Goal: Information Seeking & Learning: Find contact information

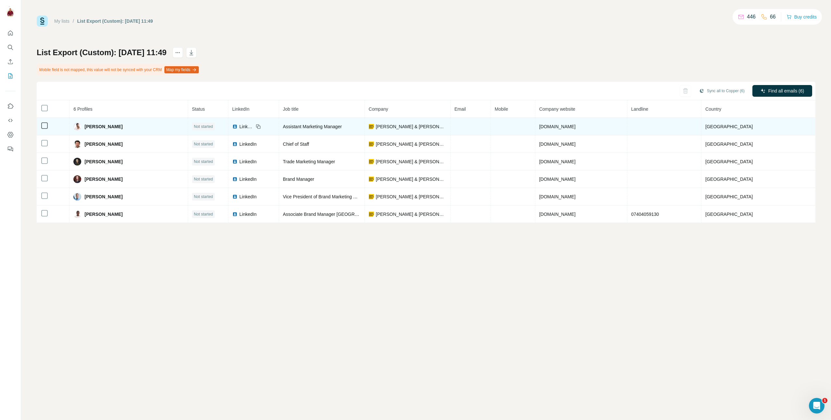
click at [105, 128] on div "[PERSON_NAME]" at bounding box center [128, 127] width 110 height 8
click at [84, 126] on span "[PERSON_NAME]" at bounding box center [103, 126] width 38 height 6
click at [85, 126] on span "[PERSON_NAME]" at bounding box center [103, 126] width 38 height 6
copy span "Amrit"
click at [101, 126] on span "[PERSON_NAME]" at bounding box center [103, 126] width 38 height 6
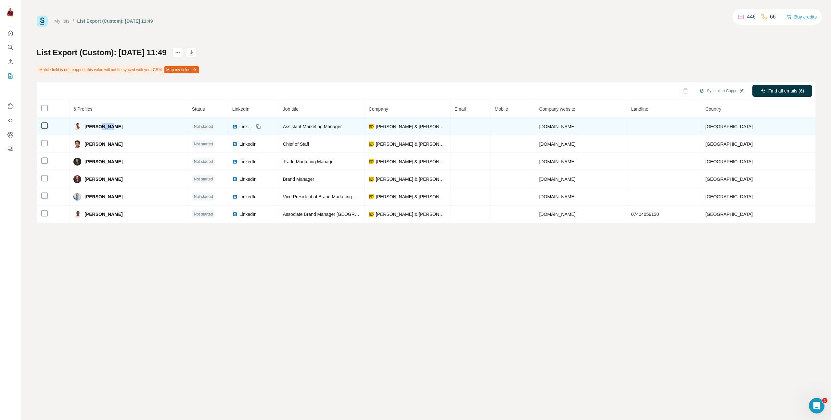
click at [101, 126] on span "[PERSON_NAME]" at bounding box center [103, 126] width 38 height 6
copy span "Kaur"
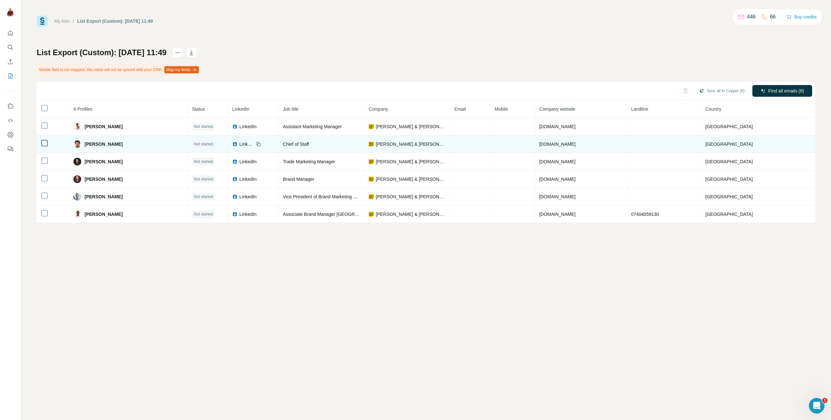
click at [88, 146] on span "[PERSON_NAME]" at bounding box center [103, 144] width 38 height 6
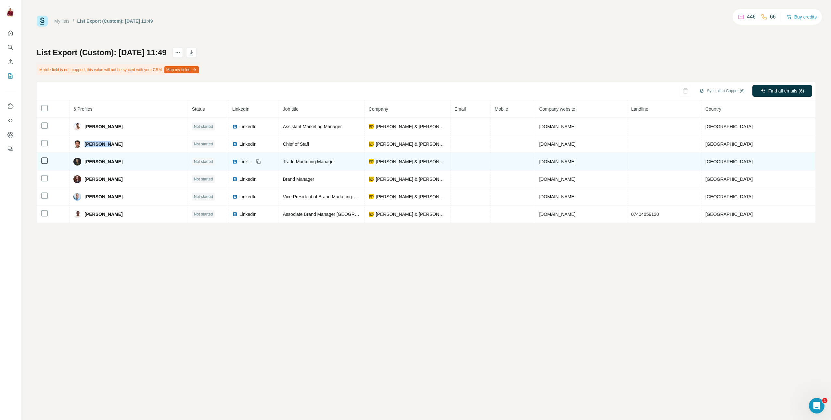
copy span "[PERSON_NAME]"
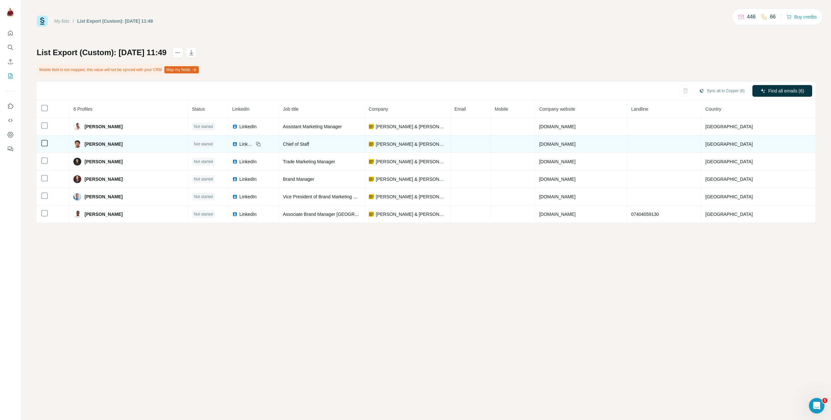
click at [120, 144] on span "[PERSON_NAME]" at bounding box center [103, 144] width 38 height 6
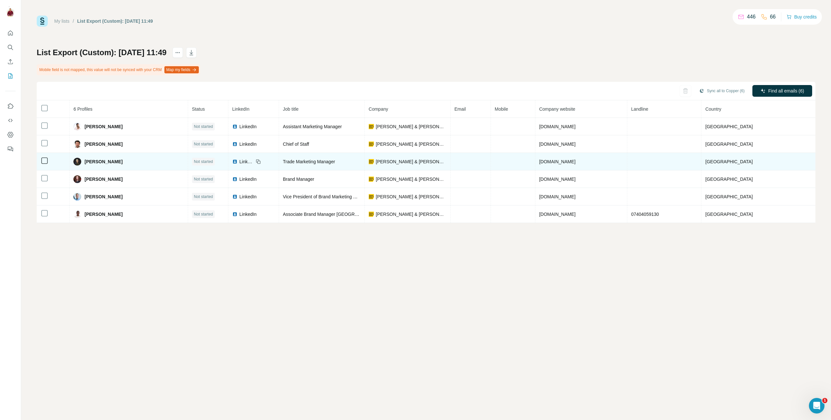
copy span "[PERSON_NAME]"
click at [85, 160] on span "[PERSON_NAME]" at bounding box center [103, 162] width 38 height 6
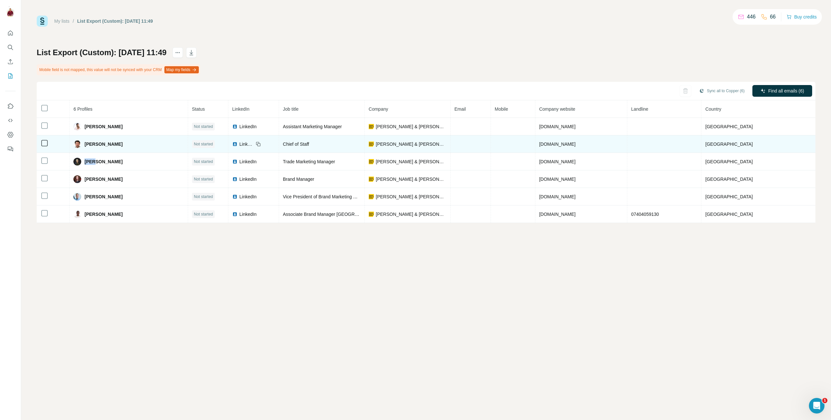
copy span "[PERSON_NAME]"
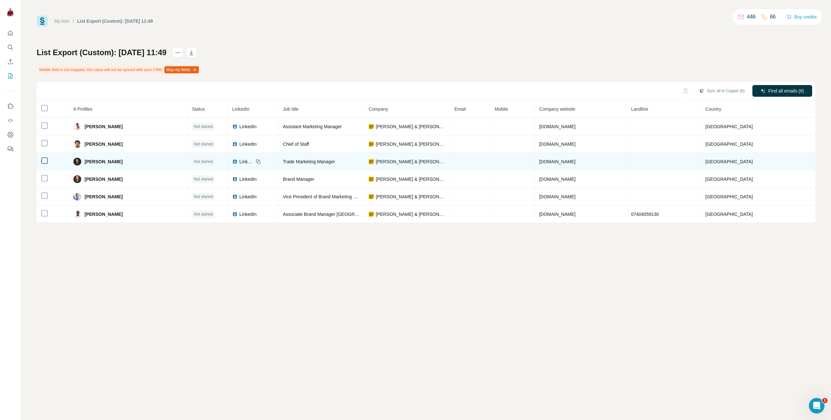
click at [101, 162] on span "[PERSON_NAME]" at bounding box center [103, 162] width 38 height 6
copy span "[PERSON_NAME]"
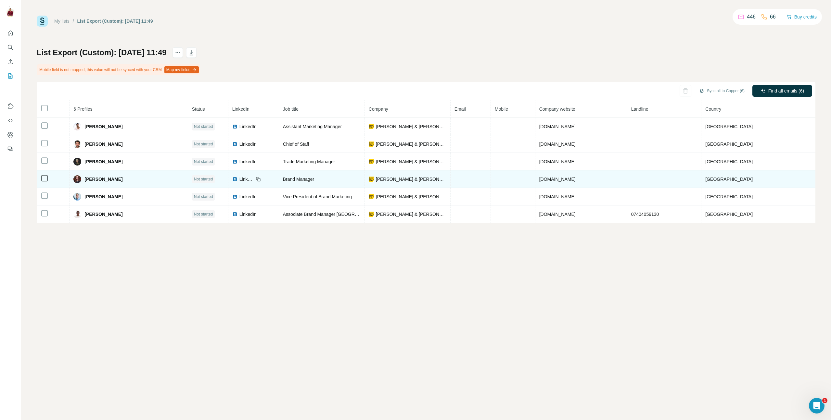
click at [85, 180] on span "[PERSON_NAME]" at bounding box center [103, 179] width 38 height 6
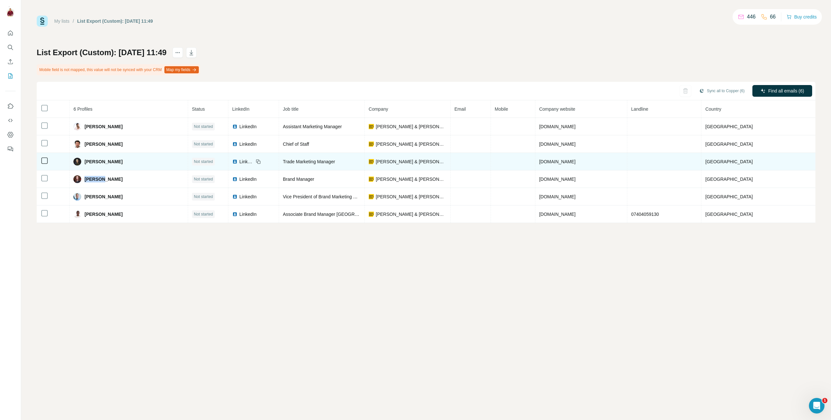
copy span "Marina"
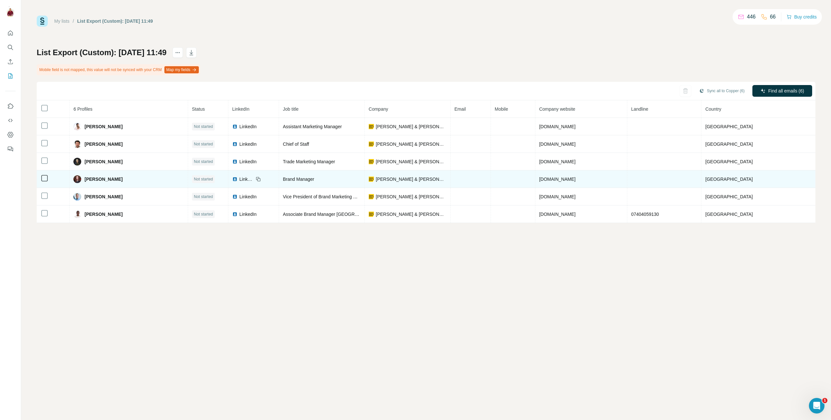
click at [109, 179] on span "[PERSON_NAME]" at bounding box center [103, 179] width 38 height 6
copy span "Chernova"
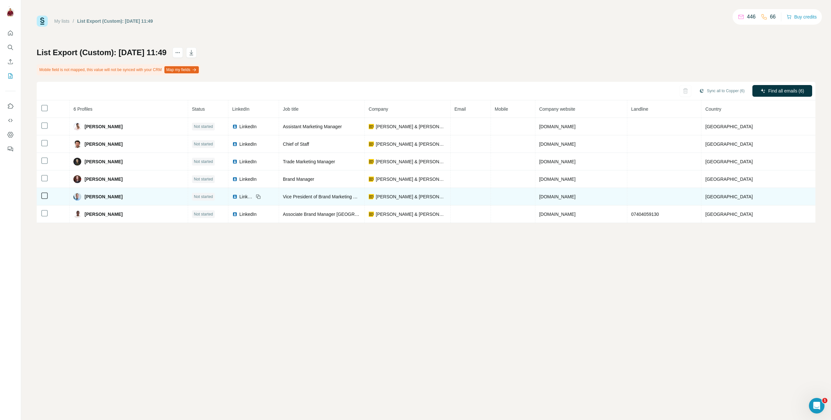
click at [85, 196] on span "[PERSON_NAME]" at bounding box center [103, 197] width 38 height 6
copy span "Mark"
click at [101, 196] on span "[PERSON_NAME]" at bounding box center [103, 197] width 38 height 6
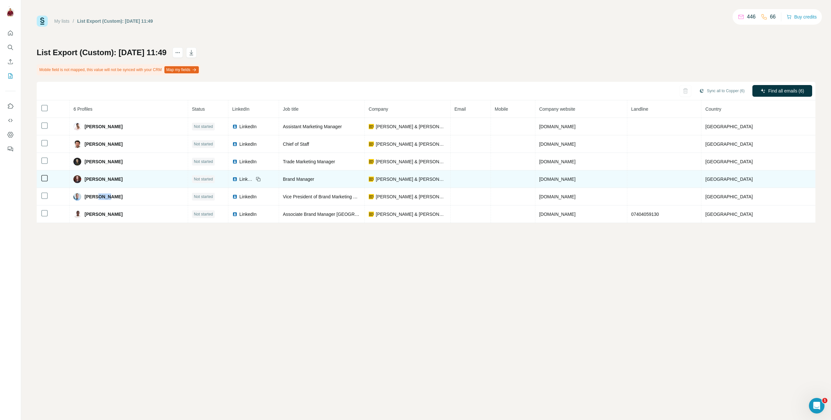
copy span "Woor"
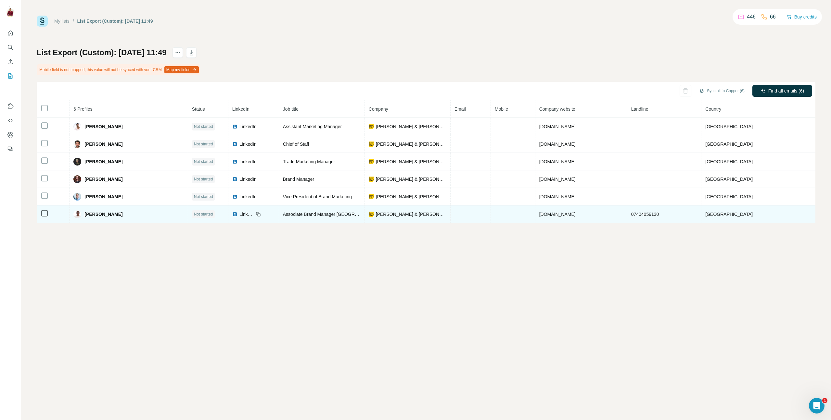
click at [92, 213] on span "[PERSON_NAME]" at bounding box center [103, 214] width 38 height 6
click at [118, 214] on span "[PERSON_NAME]" at bounding box center [103, 214] width 38 height 6
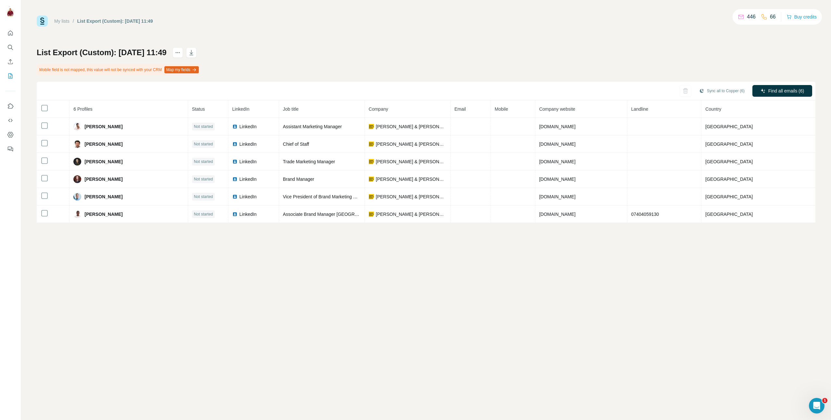
click at [67, 20] on link "My lists" at bounding box center [61, 21] width 15 height 5
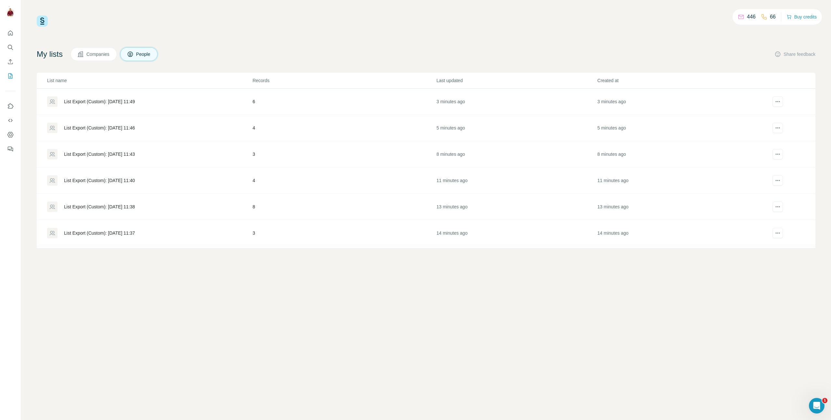
click at [152, 125] on div "List Export (Custom): [DATE] 11:46" at bounding box center [149, 128] width 205 height 10
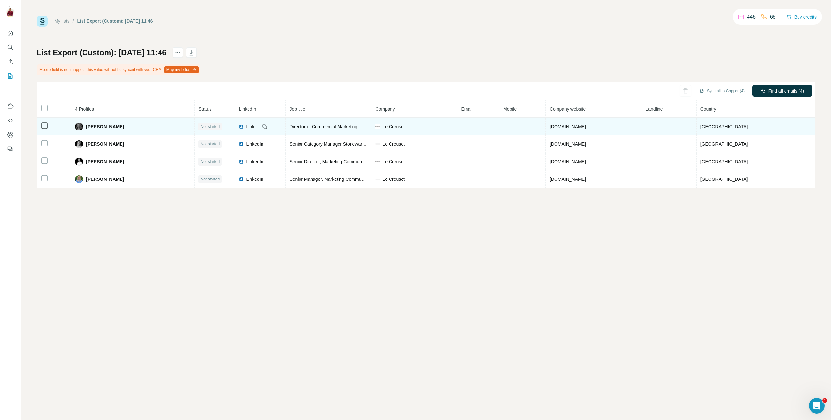
click at [87, 126] on span "[PERSON_NAME]" at bounding box center [105, 126] width 38 height 6
click at [102, 125] on span "[PERSON_NAME]" at bounding box center [105, 126] width 38 height 6
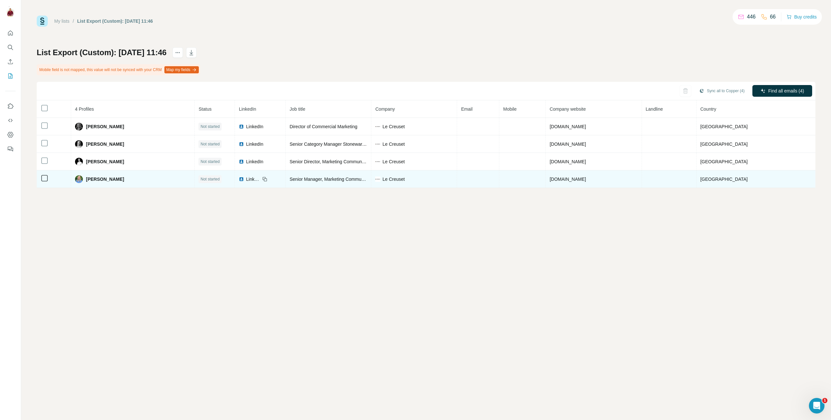
click at [49, 178] on td at bounding box center [54, 180] width 34 height 18
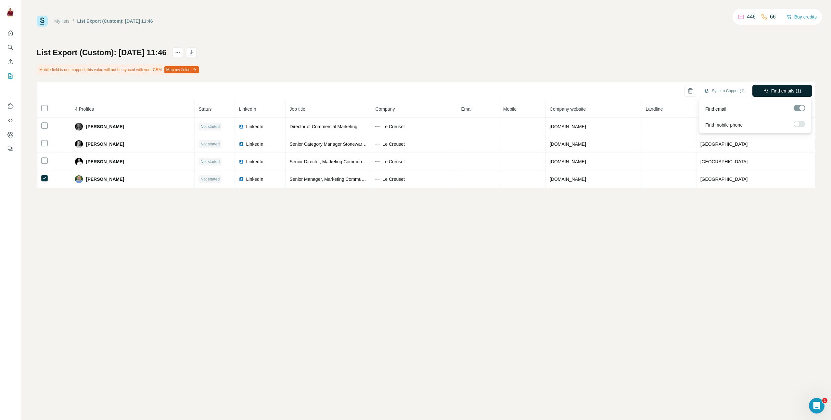
click at [795, 94] on span "Find emails (1)" at bounding box center [786, 91] width 30 height 6
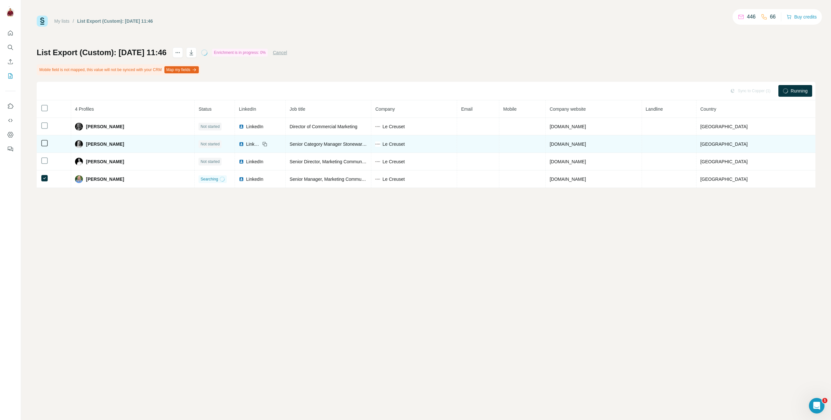
click at [93, 144] on span "[PERSON_NAME]" at bounding box center [105, 144] width 38 height 6
click at [123, 145] on span "[PERSON_NAME]" at bounding box center [105, 144] width 38 height 6
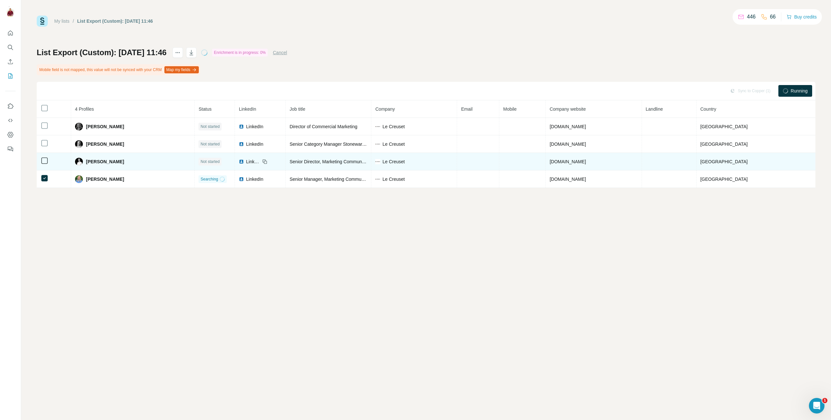
click at [89, 161] on span "[PERSON_NAME]" at bounding box center [105, 162] width 38 height 6
click at [105, 159] on span "[PERSON_NAME]" at bounding box center [105, 162] width 38 height 6
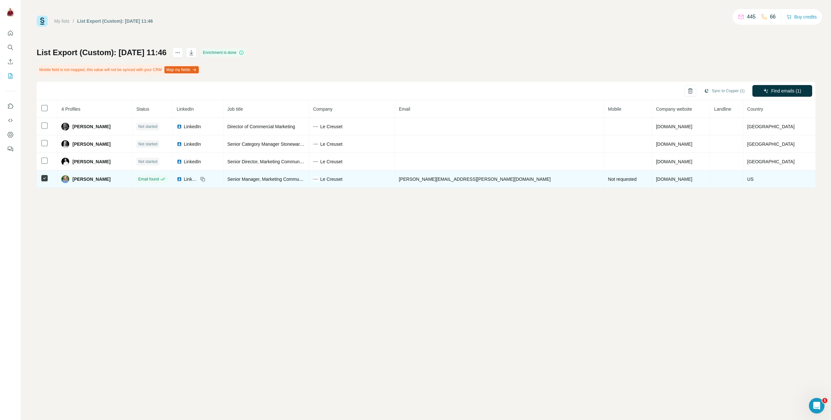
click at [444, 181] on span "[PERSON_NAME][EMAIL_ADDRESS][PERSON_NAME][DOMAIN_NAME]" at bounding box center [475, 179] width 152 height 5
click at [84, 179] on span "[PERSON_NAME]" at bounding box center [91, 179] width 38 height 6
drag, startPoint x: 463, startPoint y: 181, endPoint x: 455, endPoint y: 180, distance: 8.5
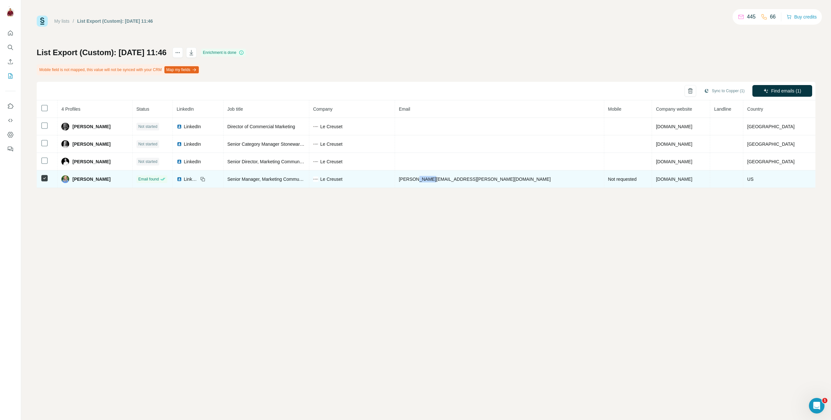
click at [455, 180] on span "[PERSON_NAME][EMAIL_ADDRESS][PERSON_NAME][DOMAIN_NAME]" at bounding box center [475, 179] width 152 height 5
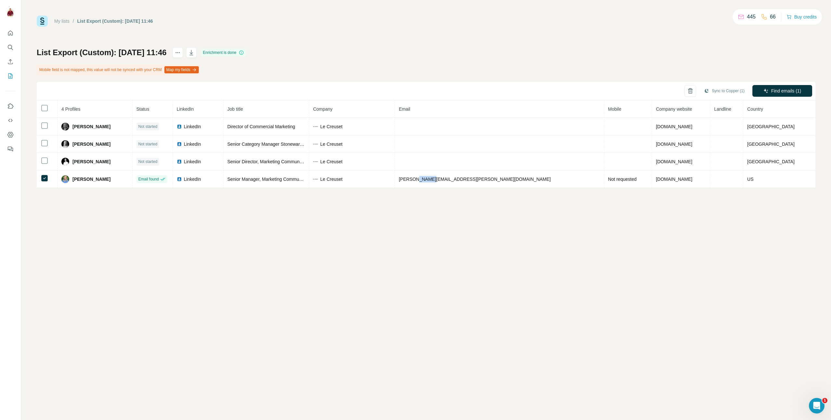
click at [62, 19] on link "My lists" at bounding box center [61, 21] width 15 height 5
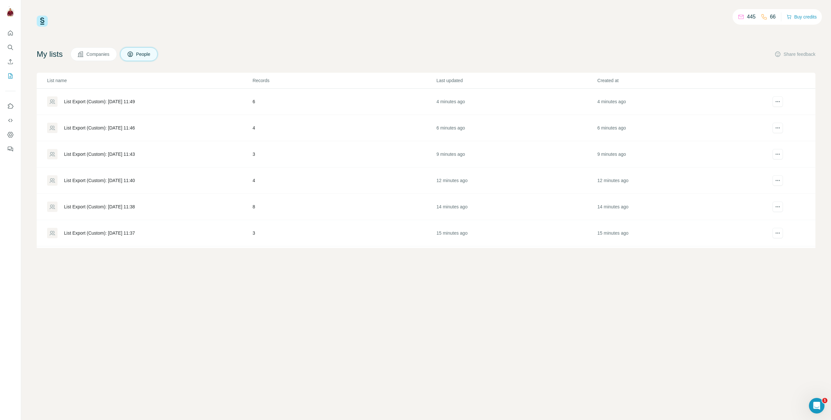
click at [108, 159] on div "List Export (Custom): [DATE] 11:43" at bounding box center [149, 154] width 205 height 10
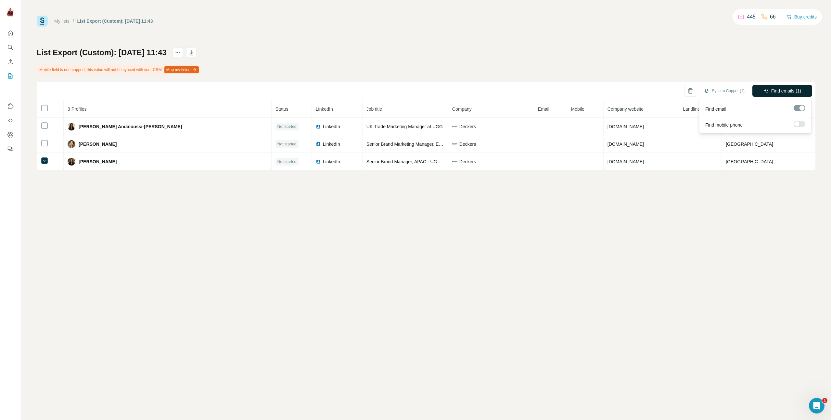
click at [766, 92] on icon "button" at bounding box center [766, 91] width 4 height 4
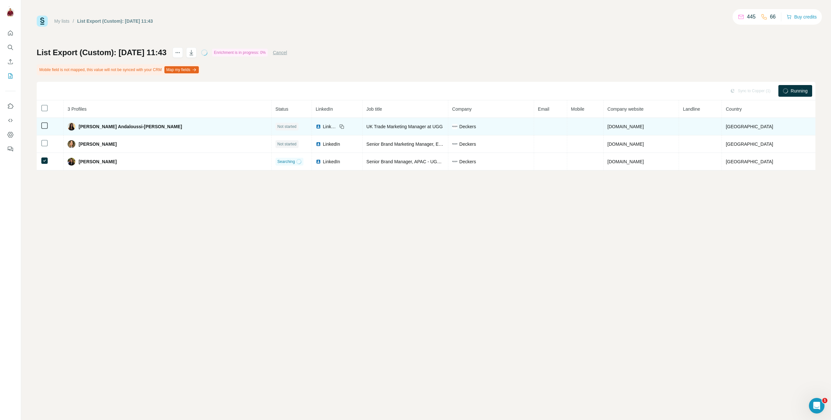
click at [91, 126] on span "[PERSON_NAME] Andaloussi-[PERSON_NAME]" at bounding box center [130, 126] width 103 height 6
click at [125, 127] on span "[PERSON_NAME] Andaloussi-[PERSON_NAME]" at bounding box center [130, 126] width 103 height 6
drag, startPoint x: 142, startPoint y: 126, endPoint x: 101, endPoint y: 126, distance: 41.6
click at [101, 126] on div "[PERSON_NAME] Andaloussi-[PERSON_NAME]" at bounding box center [168, 127] width 200 height 8
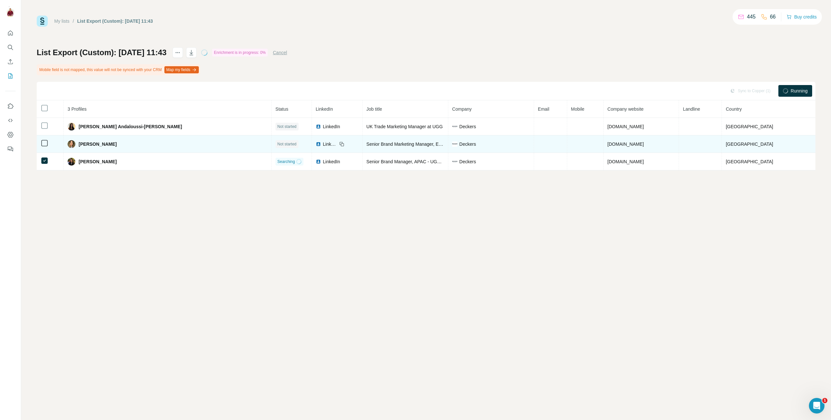
click at [88, 144] on span "[PERSON_NAME]" at bounding box center [98, 144] width 38 height 6
click at [107, 145] on span "[PERSON_NAME]" at bounding box center [98, 144] width 38 height 6
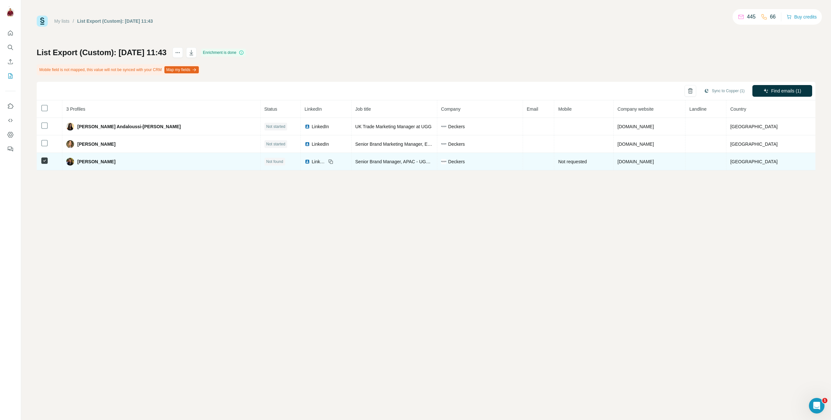
click at [88, 161] on span "[PERSON_NAME]" at bounding box center [96, 162] width 38 height 6
click at [114, 165] on div "[PERSON_NAME]" at bounding box center [161, 162] width 190 height 8
drag, startPoint x: 100, startPoint y: 162, endPoint x: 83, endPoint y: 162, distance: 17.2
click at [83, 162] on span "[PERSON_NAME]" at bounding box center [96, 162] width 38 height 6
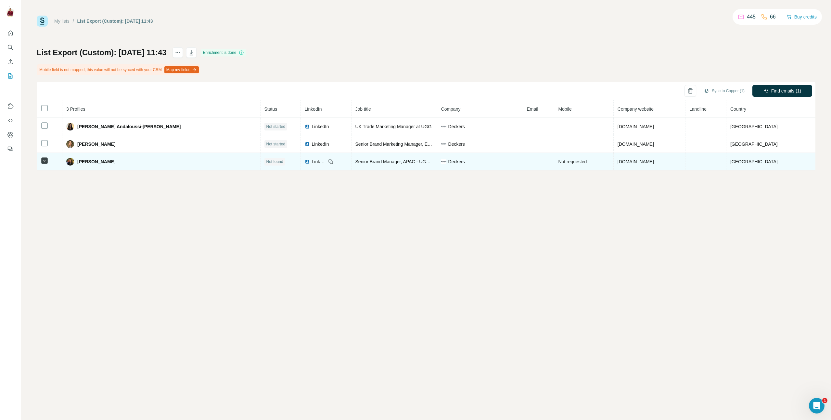
click at [355, 161] on span "Senior Brand Manager, APAC - UGG & Teva" at bounding box center [399, 161] width 89 height 5
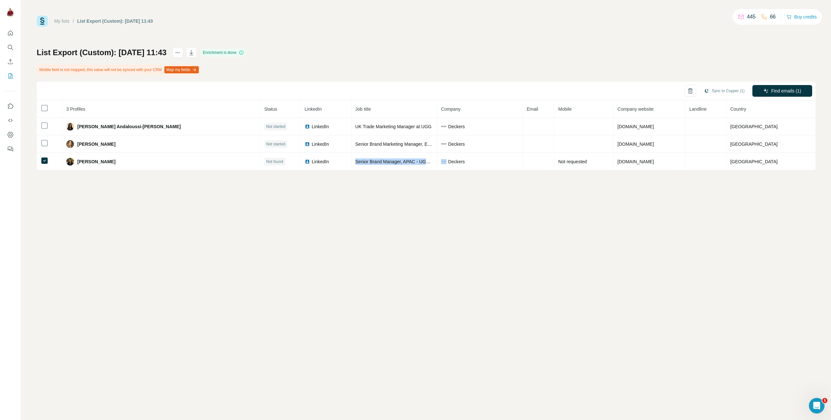
click at [65, 23] on link "My lists" at bounding box center [61, 21] width 15 height 5
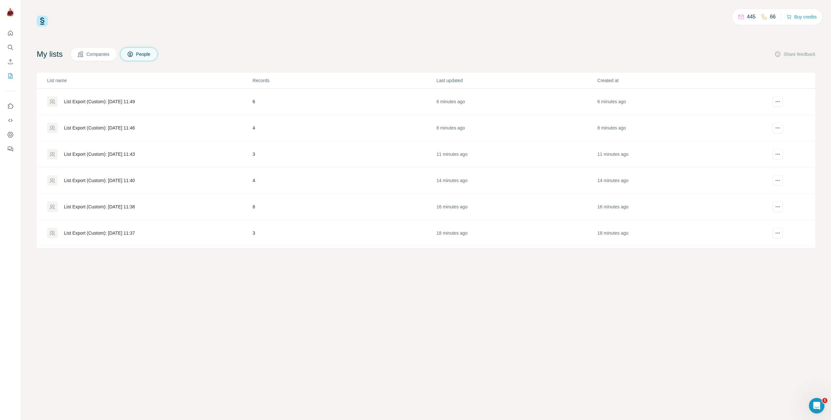
click at [131, 184] on div "List Export (Custom): [DATE] 11:40" at bounding box center [149, 180] width 205 height 10
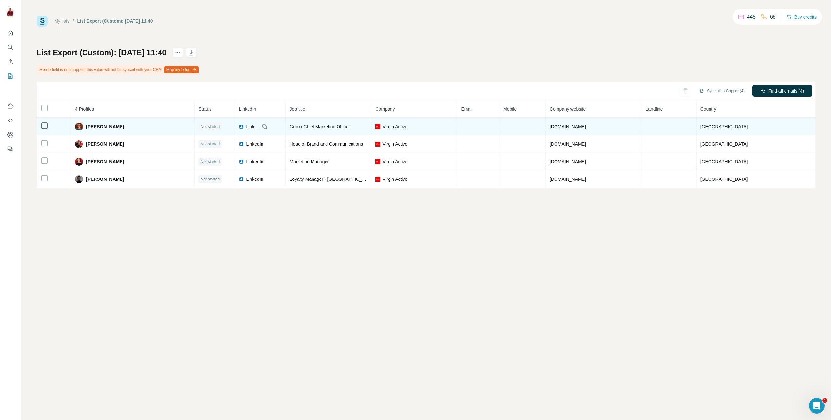
click at [94, 127] on span "[PERSON_NAME]" at bounding box center [105, 126] width 38 height 6
click at [107, 127] on span "[PERSON_NAME]" at bounding box center [105, 126] width 38 height 6
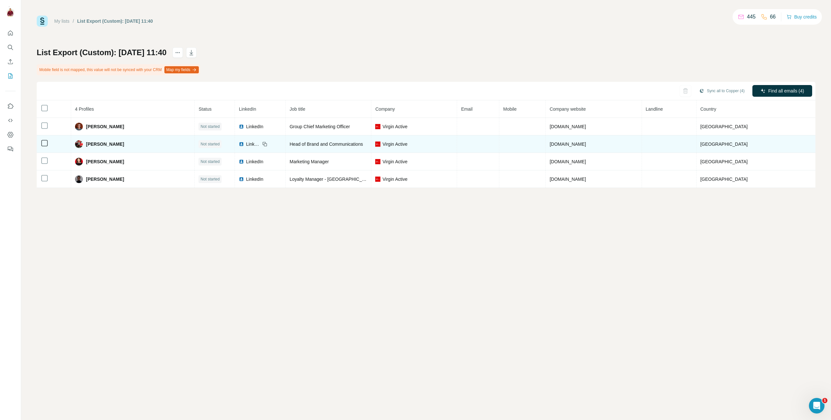
click at [93, 145] on span "[PERSON_NAME]" at bounding box center [105, 144] width 38 height 6
click at [115, 144] on span "[PERSON_NAME]" at bounding box center [105, 144] width 38 height 6
click at [114, 145] on span "[PERSON_NAME]" at bounding box center [105, 144] width 38 height 6
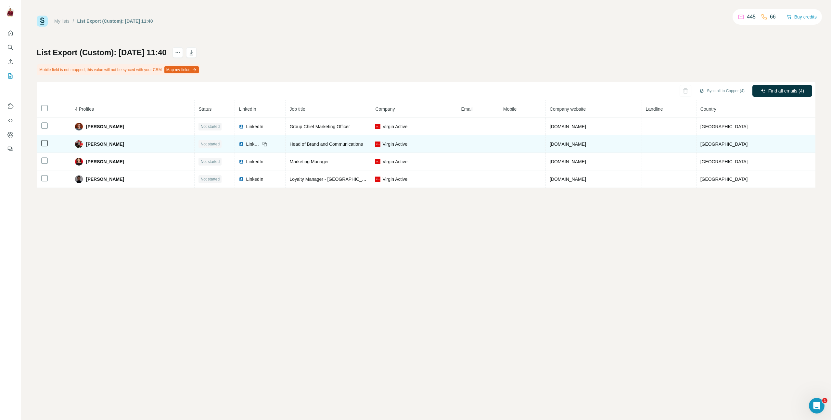
click at [114, 145] on span "[PERSON_NAME]" at bounding box center [105, 144] width 38 height 6
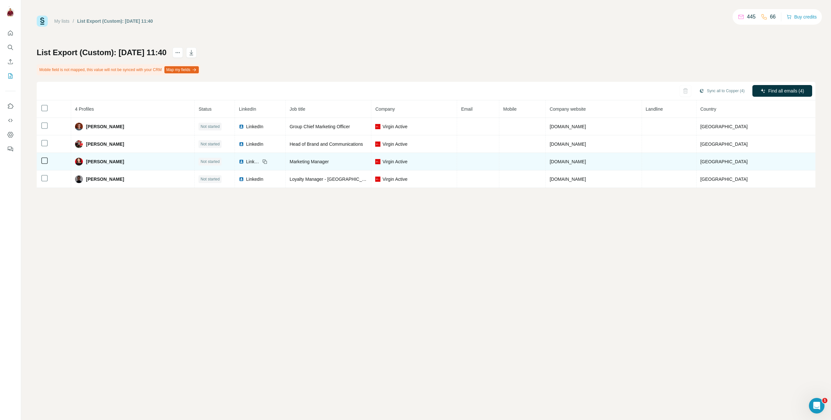
click at [93, 161] on span "[PERSON_NAME]" at bounding box center [105, 162] width 38 height 6
click at [107, 161] on span "[PERSON_NAME]" at bounding box center [105, 162] width 38 height 6
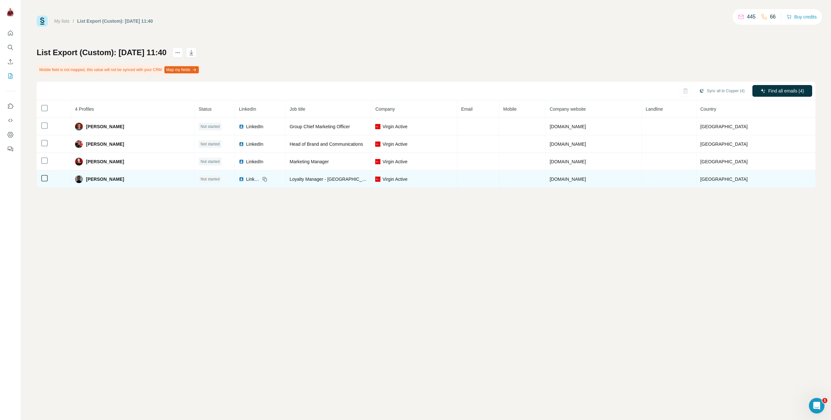
click at [94, 178] on span "[PERSON_NAME]" at bounding box center [105, 179] width 38 height 6
click at [112, 179] on span "[PERSON_NAME]" at bounding box center [105, 179] width 38 height 6
click at [112, 178] on span "[PERSON_NAME]" at bounding box center [105, 179] width 38 height 6
click at [105, 179] on span "[PERSON_NAME]" at bounding box center [105, 179] width 38 height 6
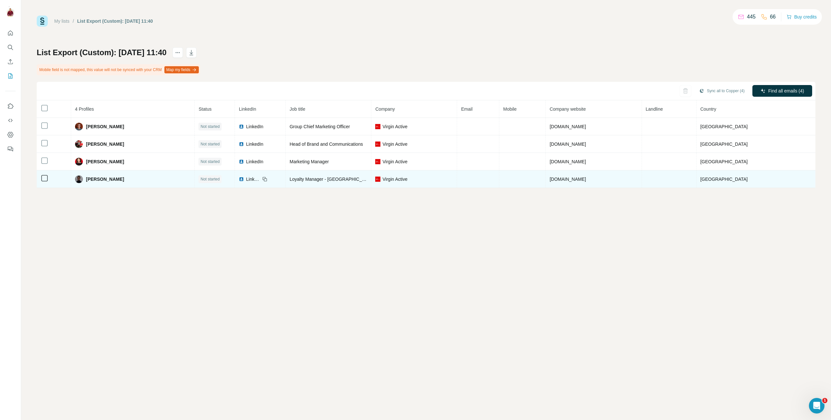
click at [105, 179] on span "[PERSON_NAME]" at bounding box center [105, 179] width 38 height 6
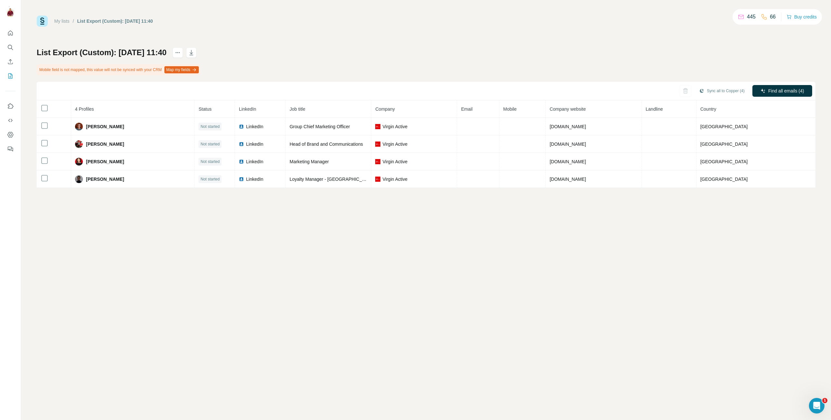
click at [60, 20] on link "My lists" at bounding box center [61, 21] width 15 height 5
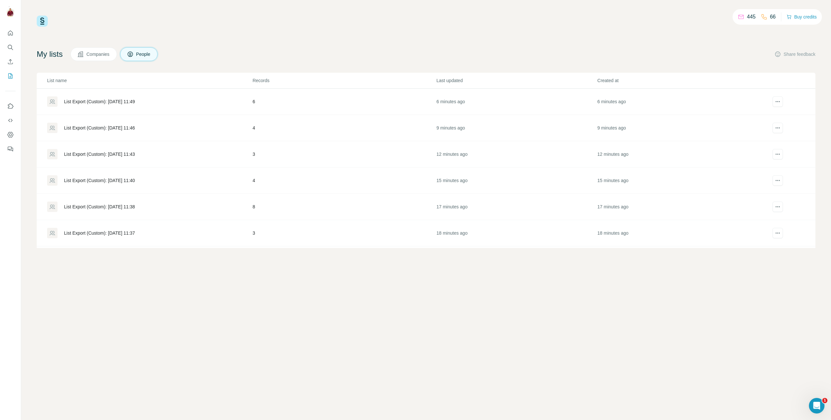
click at [132, 203] on div "List Export (Custom): [DATE] 11:38" at bounding box center [149, 207] width 205 height 10
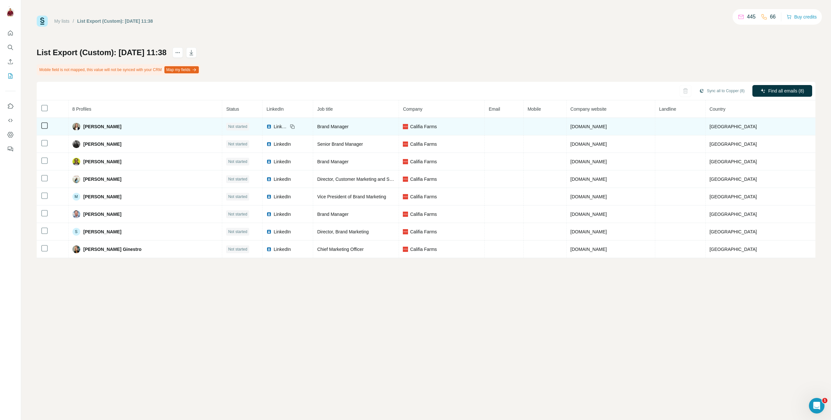
click at [93, 127] on span "[PERSON_NAME]" at bounding box center [103, 126] width 38 height 6
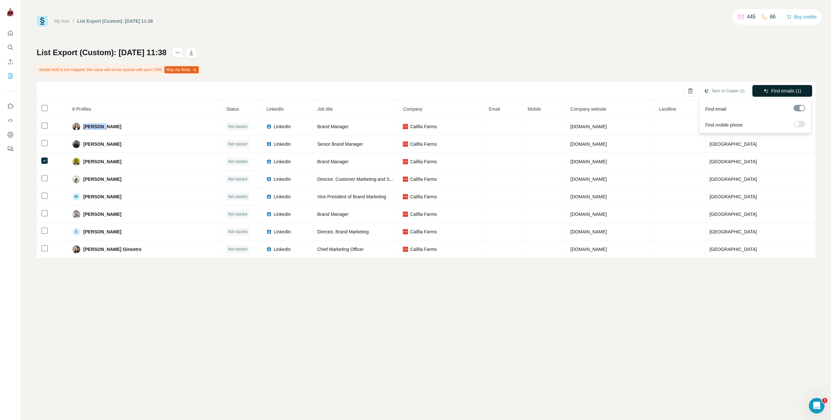
click at [772, 88] on span "Find emails (1)" at bounding box center [786, 91] width 30 height 6
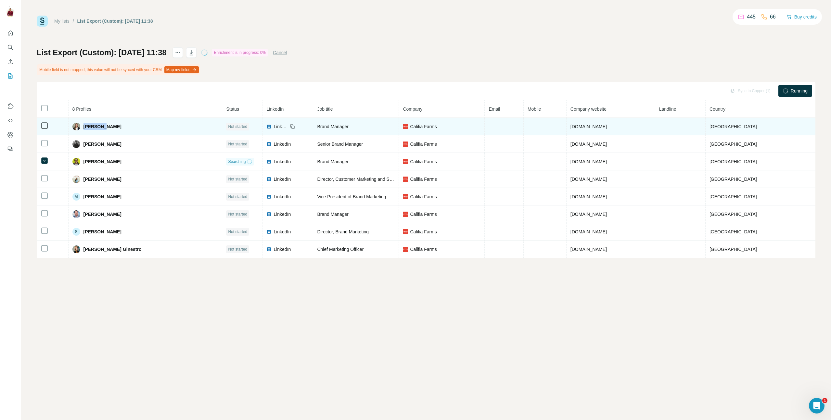
click at [93, 124] on span "[PERSON_NAME]" at bounding box center [103, 126] width 38 height 6
click at [111, 127] on span "[PERSON_NAME]" at bounding box center [103, 126] width 38 height 6
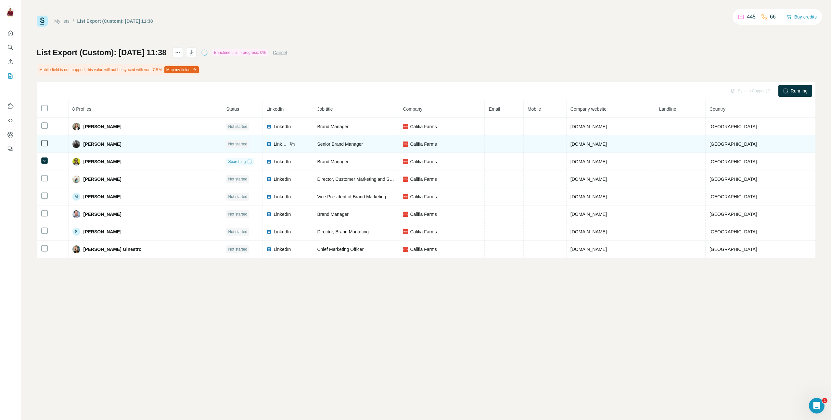
click at [87, 145] on span "[PERSON_NAME]" at bounding box center [103, 144] width 38 height 6
click at [103, 143] on span "[PERSON_NAME]" at bounding box center [103, 144] width 38 height 6
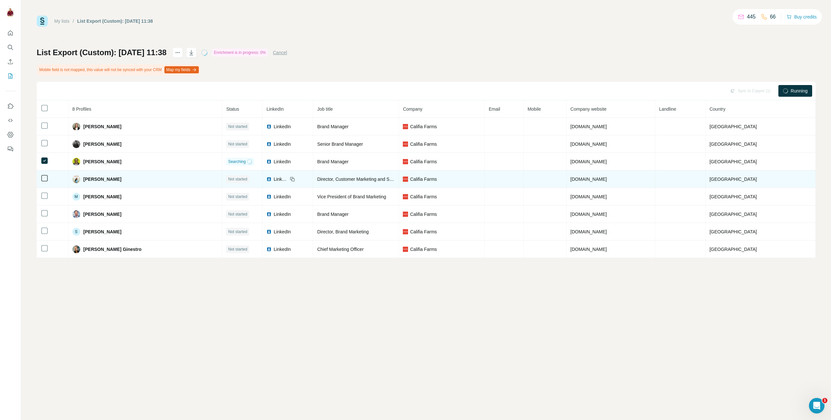
click at [90, 179] on span "[PERSON_NAME]" at bounding box center [103, 179] width 38 height 6
click at [99, 179] on span "[PERSON_NAME]" at bounding box center [103, 179] width 38 height 6
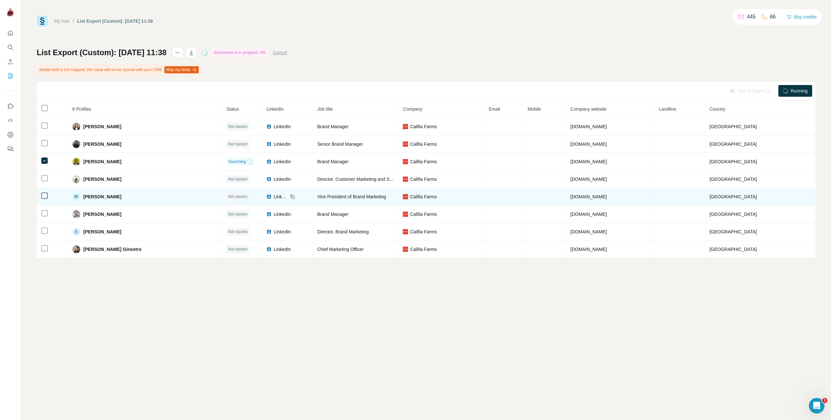
click at [87, 196] on span "[PERSON_NAME]" at bounding box center [103, 197] width 38 height 6
click at [105, 197] on span "[PERSON_NAME]" at bounding box center [103, 197] width 38 height 6
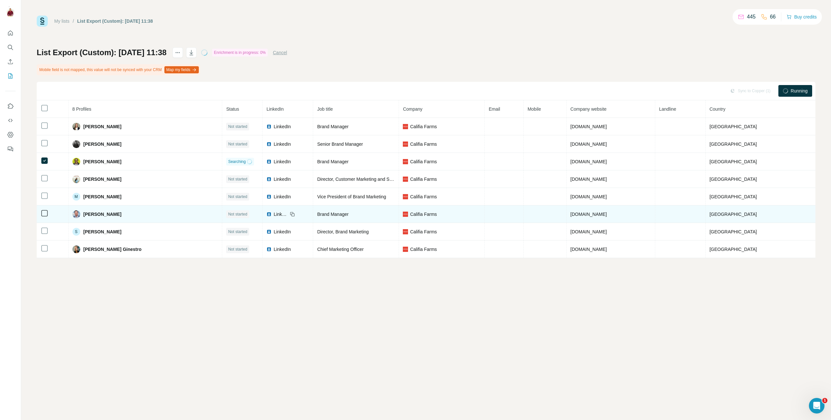
click at [89, 214] on span "[PERSON_NAME]" at bounding box center [103, 214] width 38 height 6
click at [110, 214] on span "[PERSON_NAME]" at bounding box center [103, 214] width 38 height 6
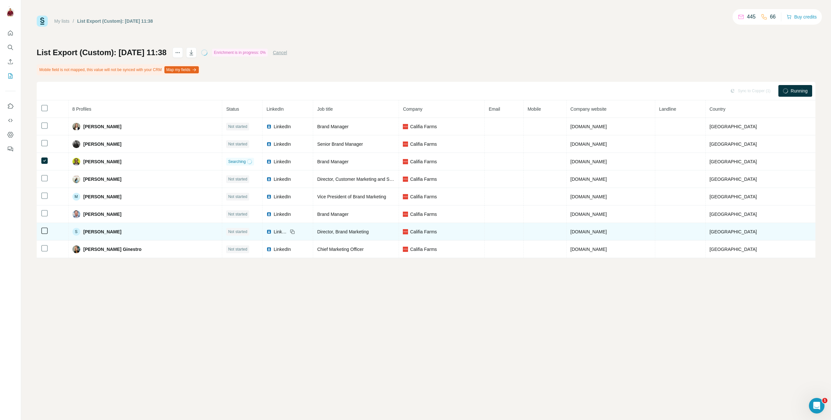
click at [89, 234] on span "[PERSON_NAME]" at bounding box center [103, 232] width 38 height 6
click at [103, 231] on span "[PERSON_NAME]" at bounding box center [103, 232] width 38 height 6
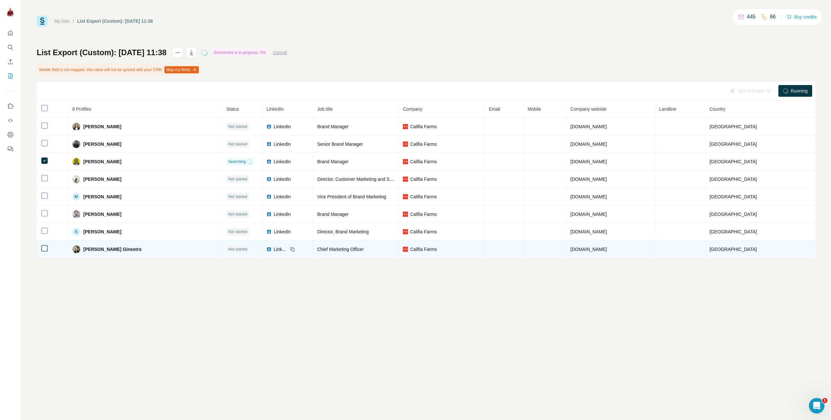
click at [91, 251] on span "[PERSON_NAME] Ginestro" at bounding box center [113, 249] width 58 height 6
click at [130, 250] on span "[PERSON_NAME] Ginestro" at bounding box center [113, 249] width 58 height 6
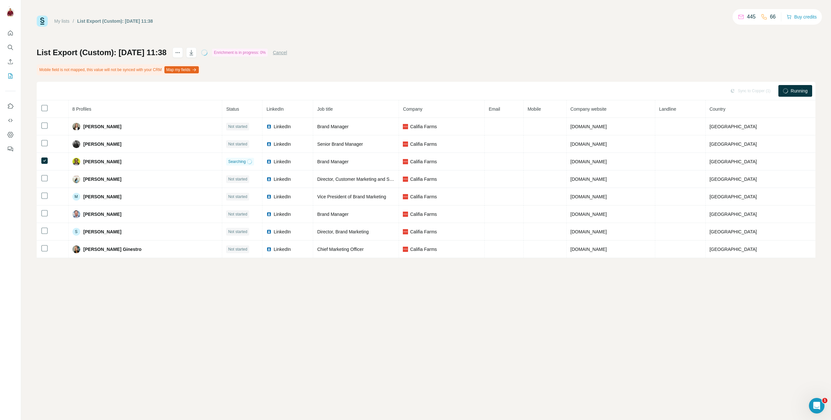
click at [68, 23] on link "My lists" at bounding box center [61, 21] width 15 height 5
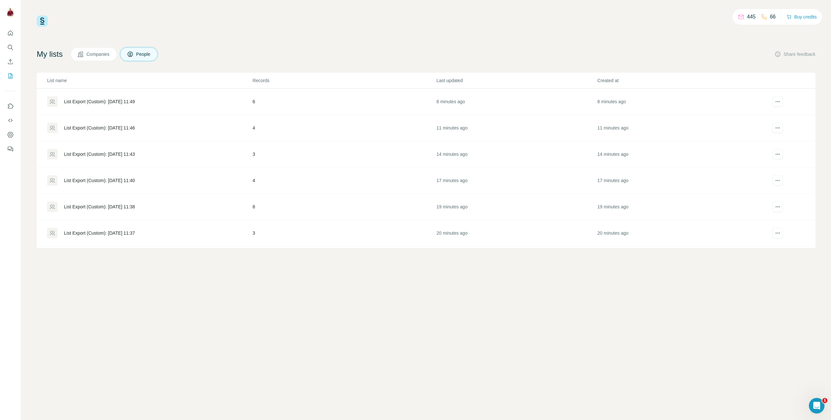
click at [126, 236] on div "List Export (Custom): [DATE] 11:37" at bounding box center [99, 233] width 71 height 6
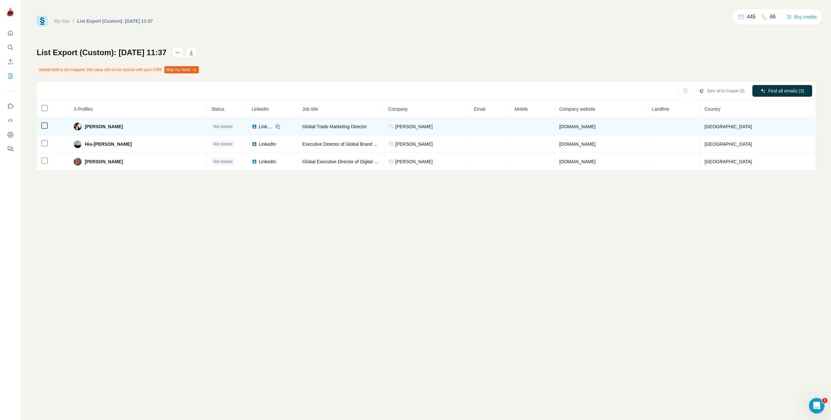
click at [96, 126] on span "[PERSON_NAME]" at bounding box center [104, 126] width 38 height 6
click at [108, 127] on span "[PERSON_NAME]" at bounding box center [104, 126] width 38 height 6
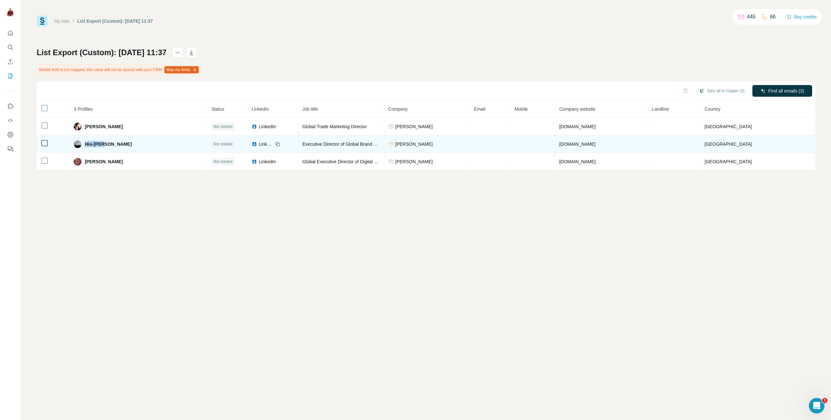
drag, startPoint x: 107, startPoint y: 145, endPoint x: 87, endPoint y: 144, distance: 19.5
click at [87, 144] on span "Hiu-[PERSON_NAME]" at bounding box center [108, 144] width 47 height 6
click at [116, 144] on span "Hiu-[PERSON_NAME]" at bounding box center [108, 144] width 47 height 6
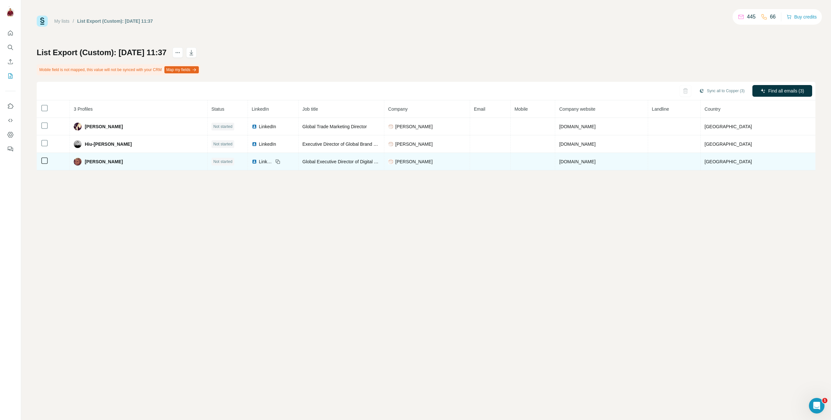
click at [94, 161] on span "[PERSON_NAME]" at bounding box center [104, 162] width 38 height 6
click at [106, 160] on span "[PERSON_NAME]" at bounding box center [104, 162] width 38 height 6
